Goal: Find specific page/section: Find specific page/section

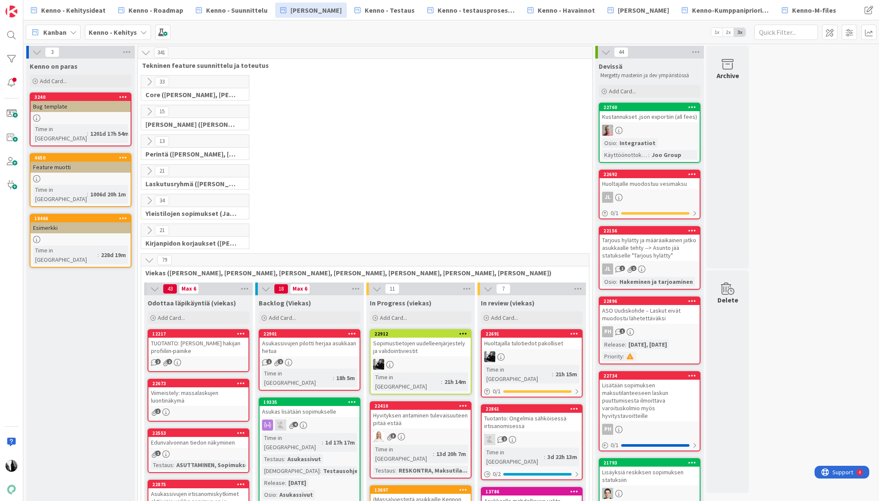
scroll to position [203, 0]
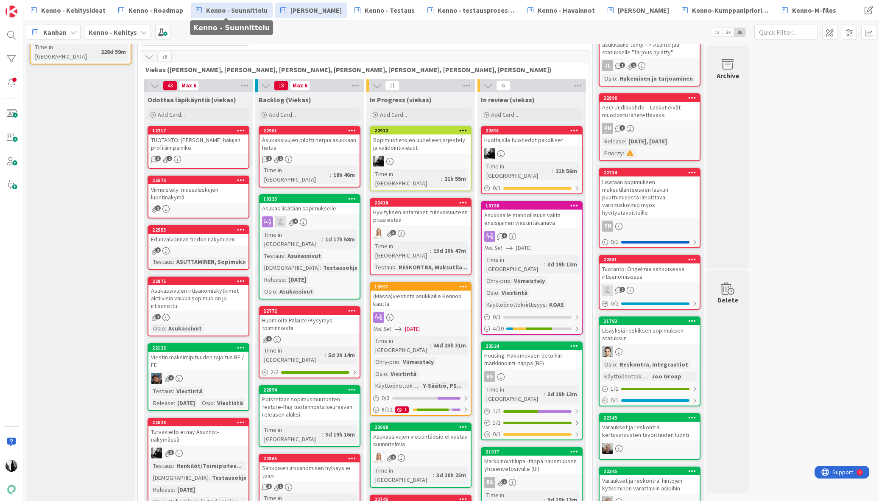
click at [235, 8] on span "Kenno - Suunnittelu" at bounding box center [236, 10] width 61 height 10
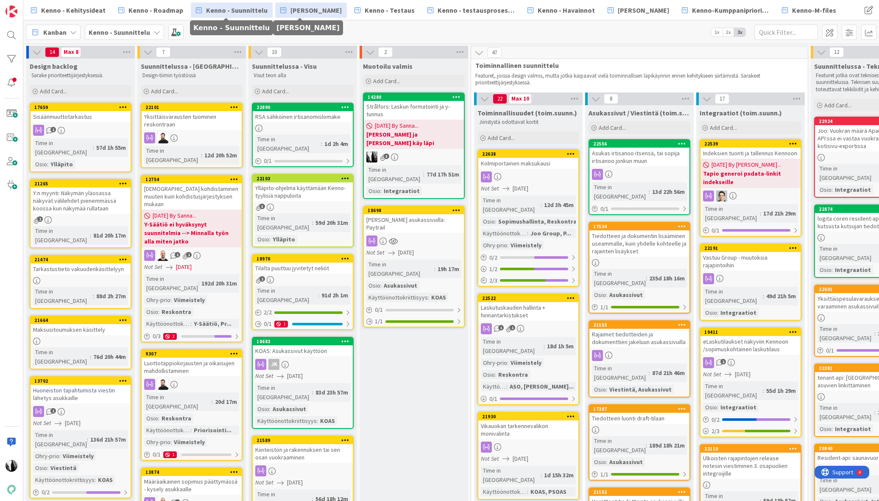
click at [313, 11] on span "[PERSON_NAME]" at bounding box center [315, 10] width 51 height 10
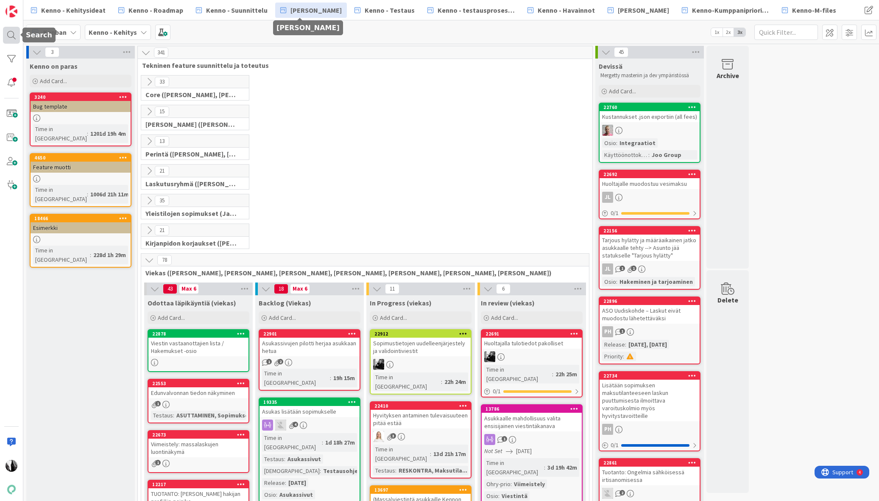
click at [12, 34] on div at bounding box center [11, 35] width 17 height 17
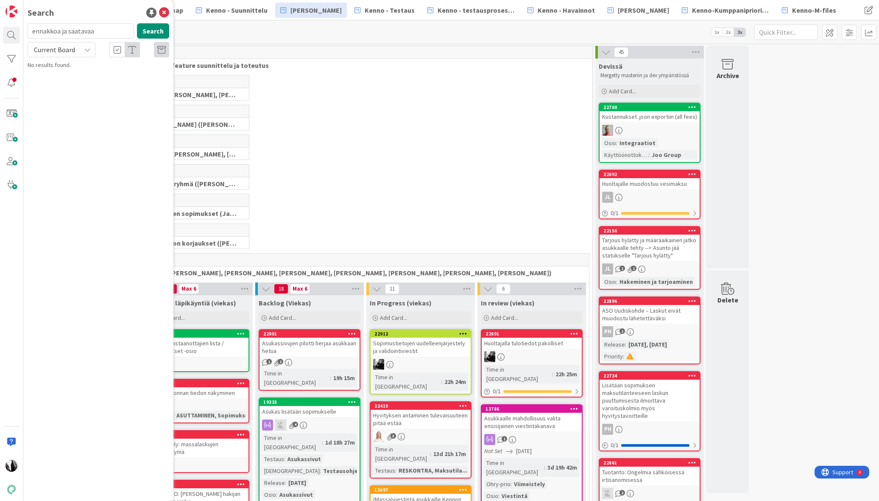
drag, startPoint x: 103, startPoint y: 32, endPoint x: 65, endPoint y: 26, distance: 38.7
click at [25, 31] on div "ennakkoa ja saatavaa Search" at bounding box center [98, 32] width 152 height 19
type input "22878"
click at [67, 52] on span "Current Board" at bounding box center [54, 49] width 41 height 8
click at [64, 86] on span "All Boards" at bounding box center [76, 84] width 88 height 13
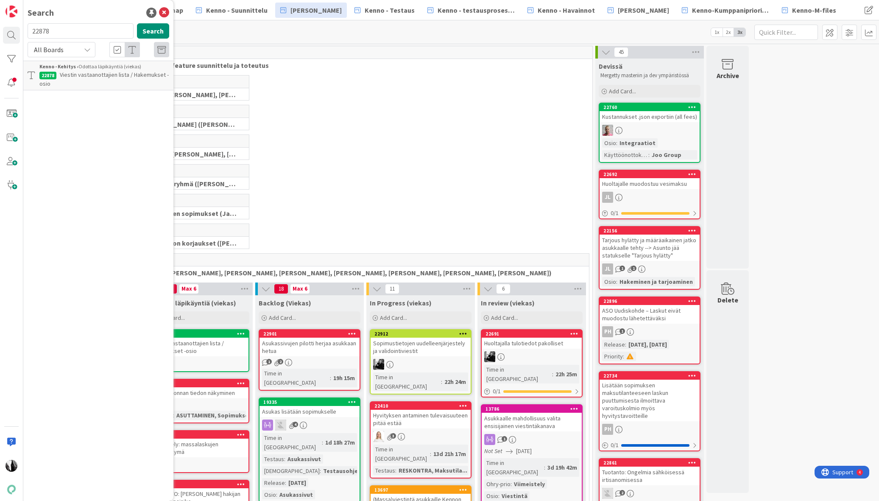
click at [321, 205] on div "35 Yleistilojen sopimukset (Jaakko, VilleP, TommiL, Simo)" at bounding box center [365, 209] width 451 height 30
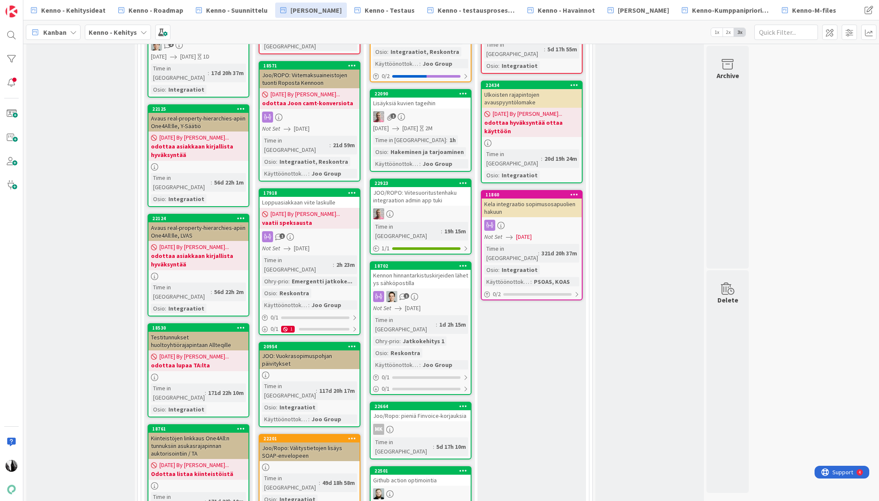
scroll to position [3612, 0]
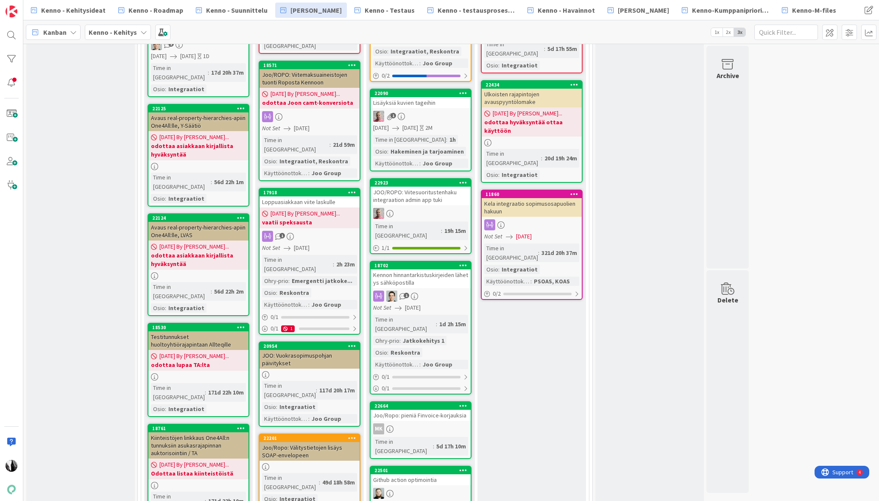
click at [304, 196] on div "Loppuasiakkaan viite laskulle" at bounding box center [310, 201] width 100 height 11
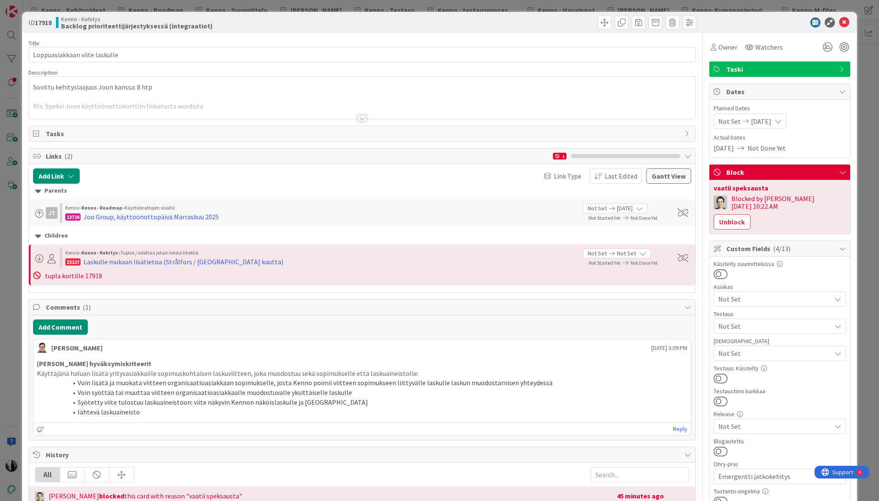
click at [363, 120] on div at bounding box center [362, 118] width 9 height 7
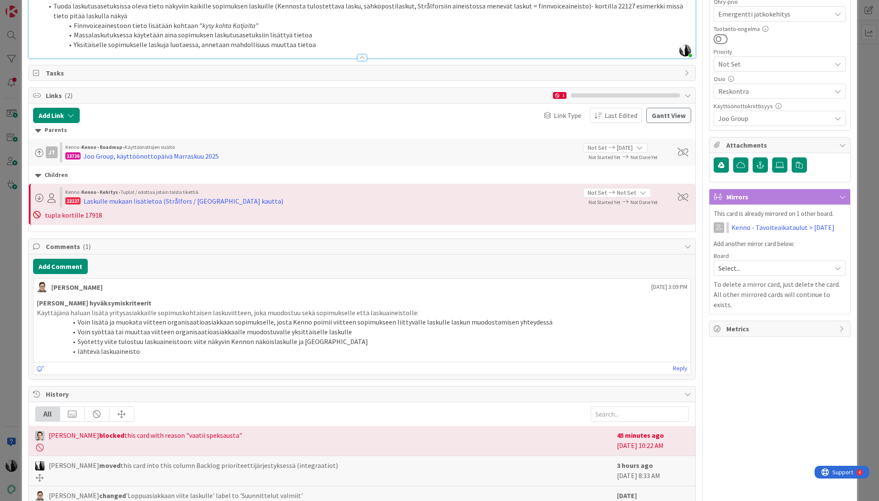
scroll to position [465, 0]
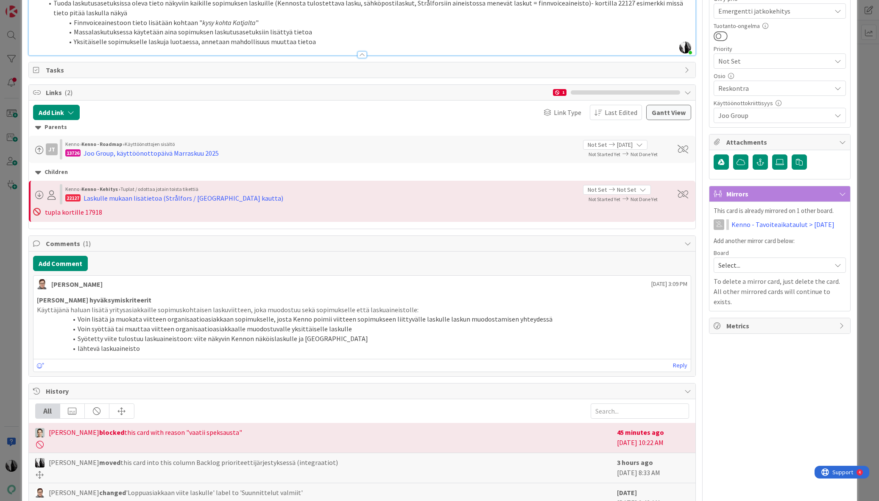
click at [35, 319] on div "Joon hyväksymiskriteerit Käyttäjänä haluan lisätä yritysasiakkaille sopimuskoht…" at bounding box center [362, 324] width 657 height 64
drag, startPoint x: 36, startPoint y: 318, endPoint x: 320, endPoint y: 352, distance: 285.8
click at [320, 352] on div "Joon hyväksymiskriteerit Käyttäjänä haluan lisätä yritysasiakkaille sopimuskoht…" at bounding box center [362, 324] width 657 height 64
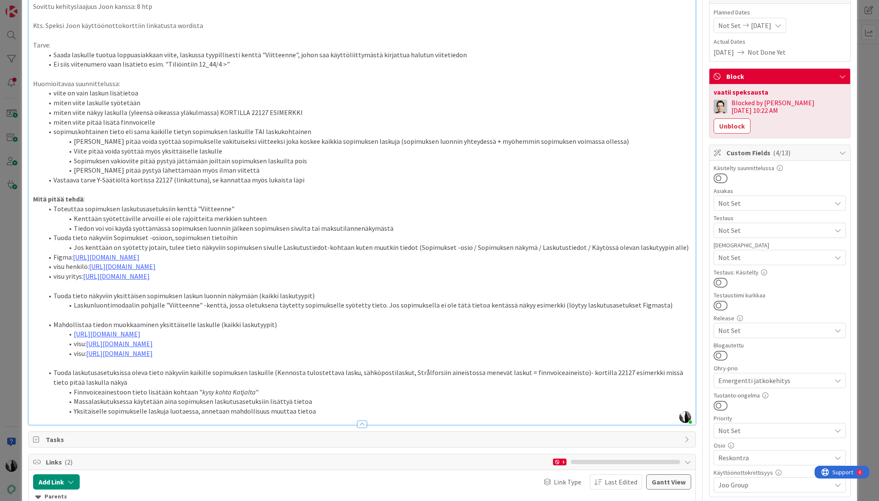
scroll to position [0, 0]
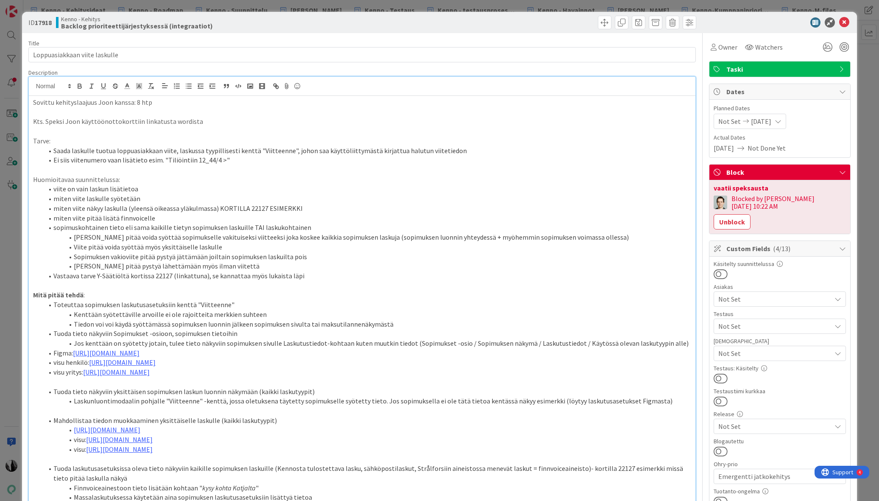
click at [786, 23] on div at bounding box center [776, 22] width 150 height 10
click at [844, 20] on icon at bounding box center [844, 22] width 10 height 10
